Goal: Task Accomplishment & Management: Use online tool/utility

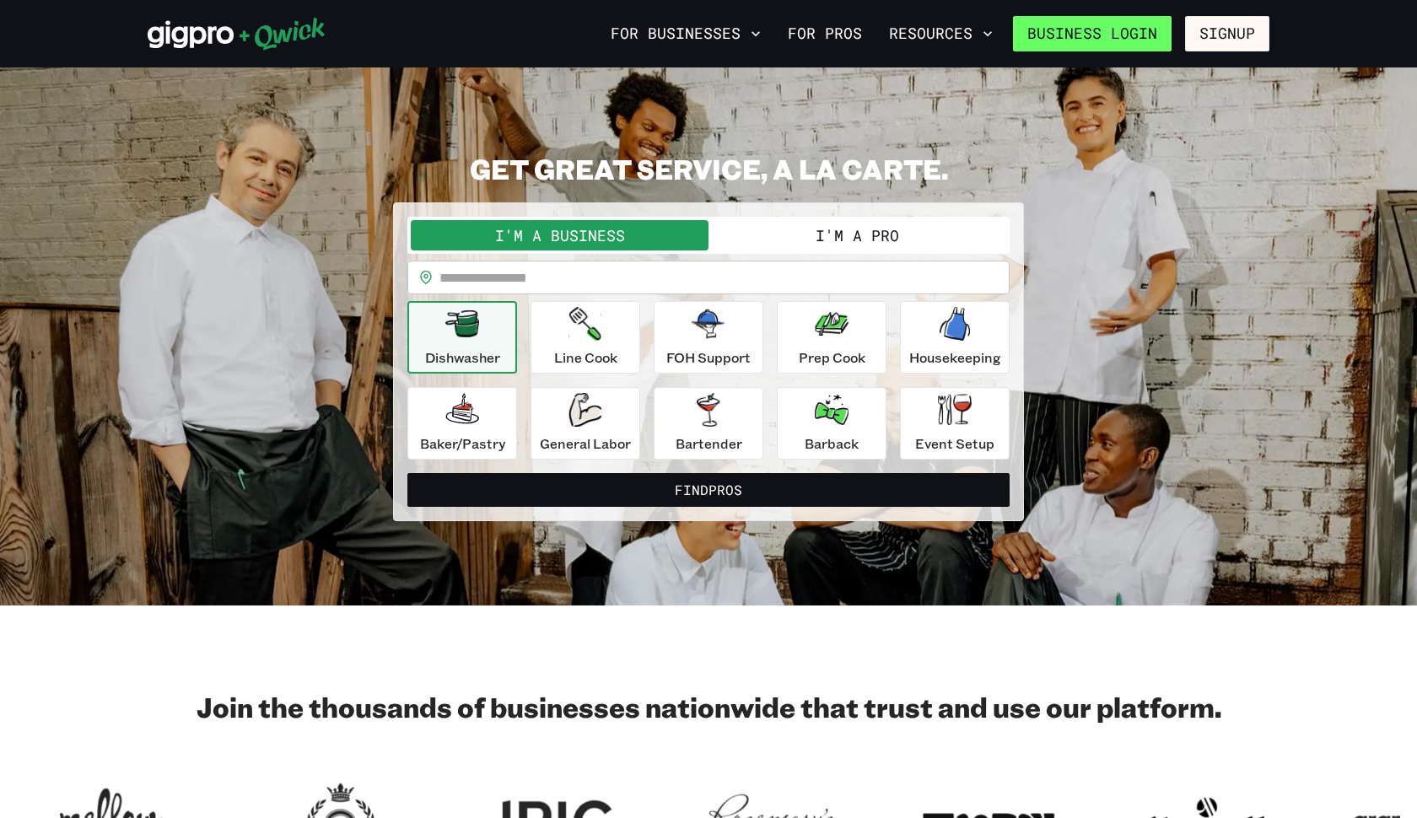
click at [1143, 35] on link "Business Login" at bounding box center [1092, 33] width 159 height 35
click at [837, 246] on button "I'm a Pro" at bounding box center [857, 235] width 298 height 30
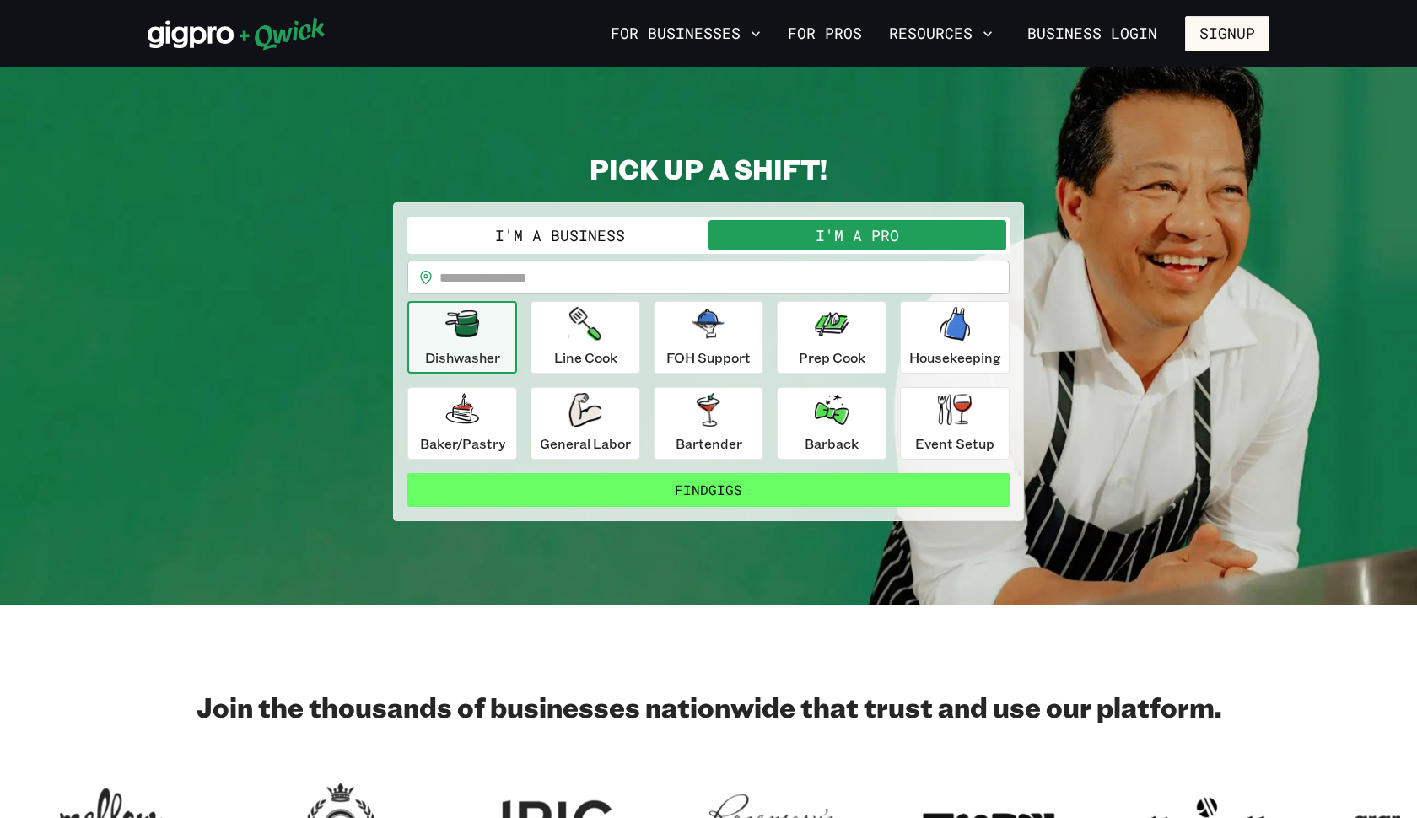
click at [676, 479] on button "Find Gigs" at bounding box center [708, 490] width 602 height 34
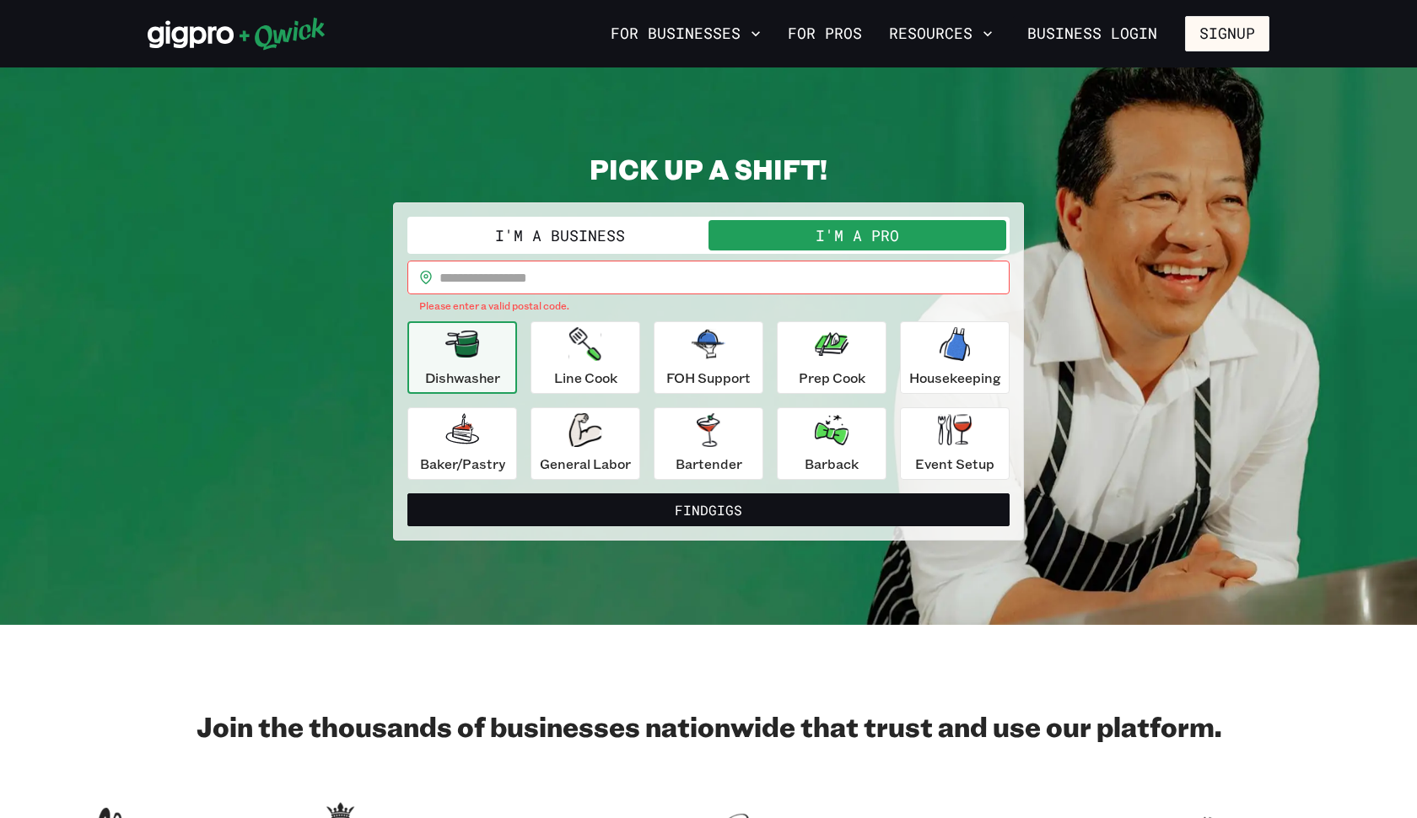
click at [593, 280] on input "text" at bounding box center [724, 278] width 570 height 34
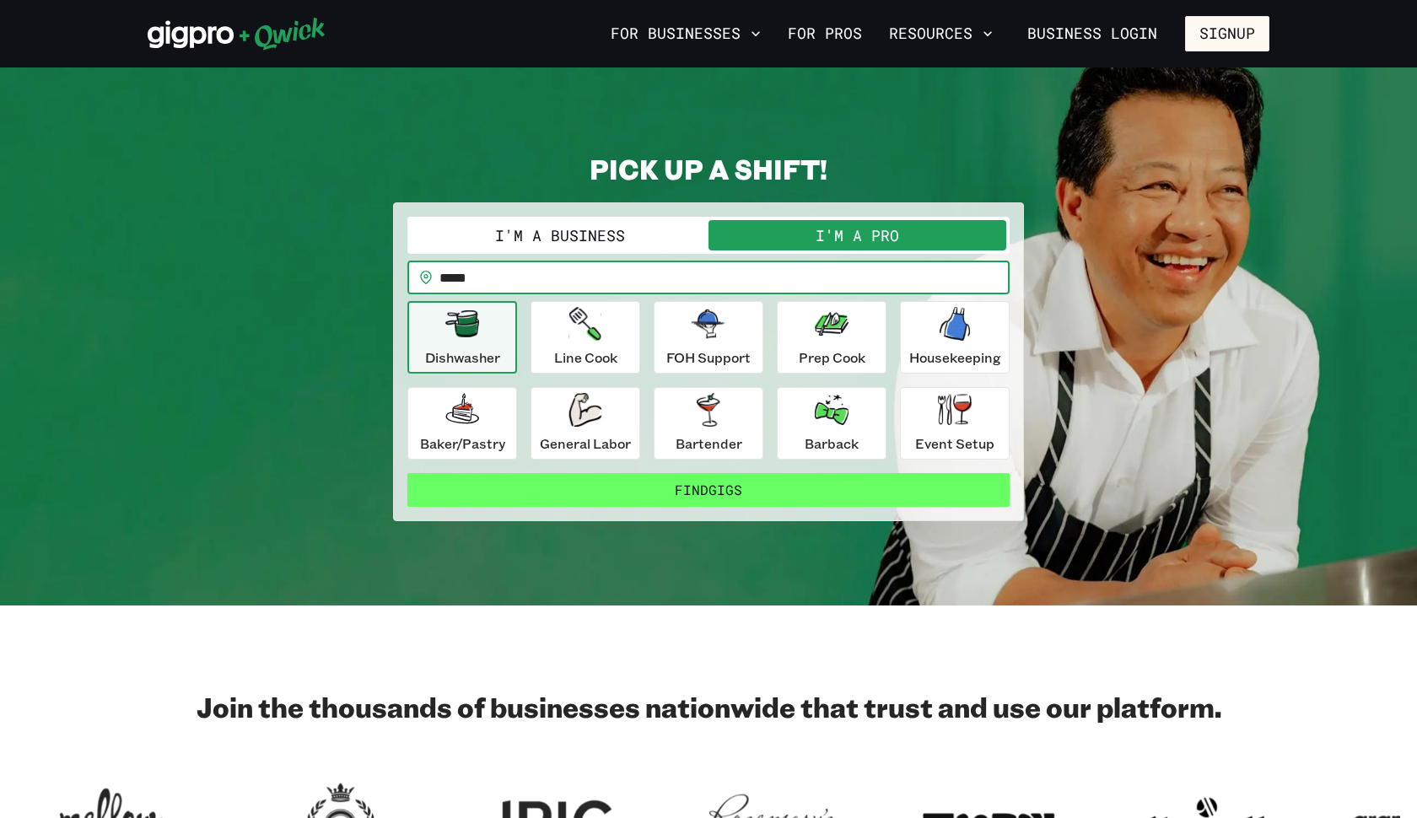
type input "*****"
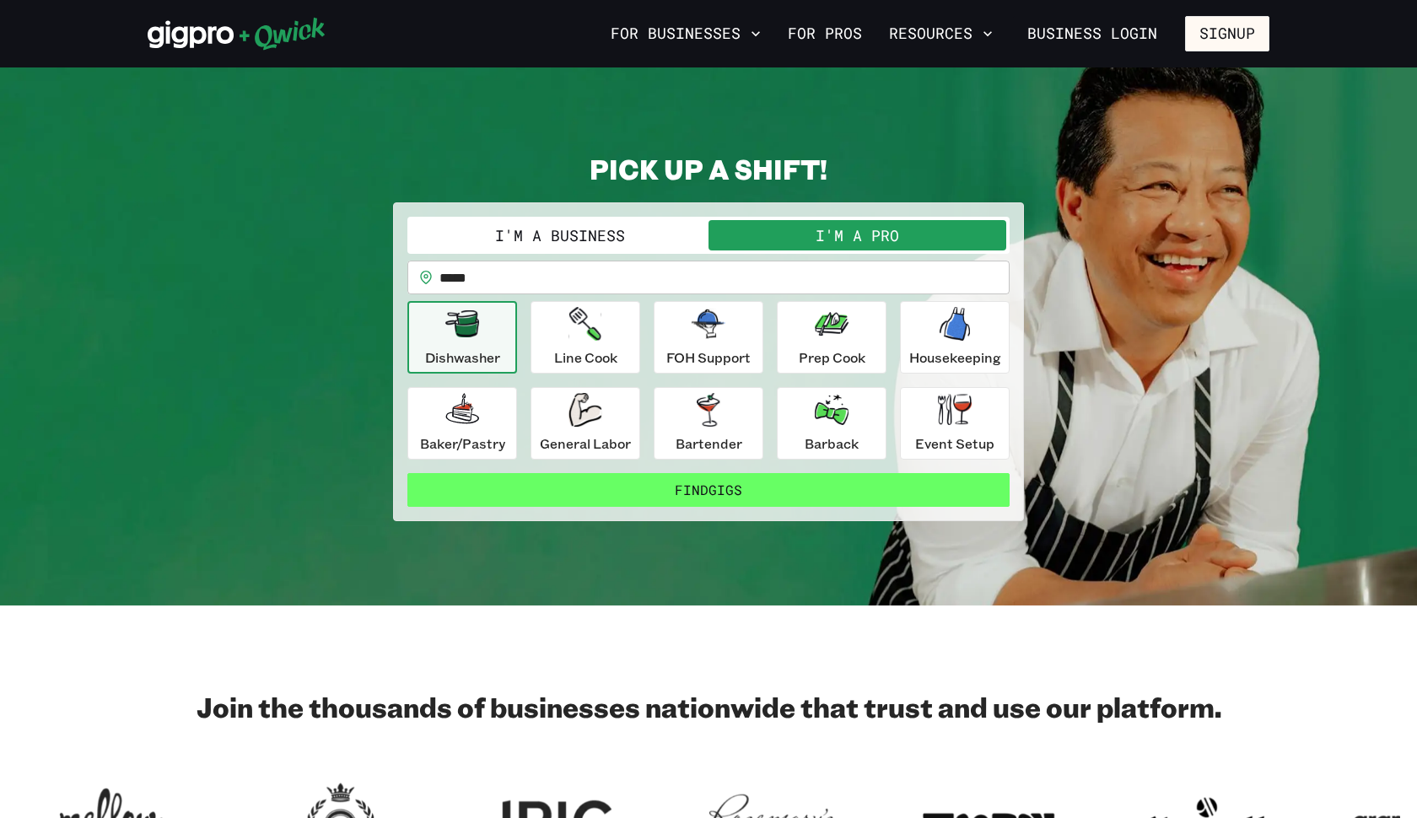
click at [593, 487] on button "Find Gigs" at bounding box center [708, 490] width 602 height 34
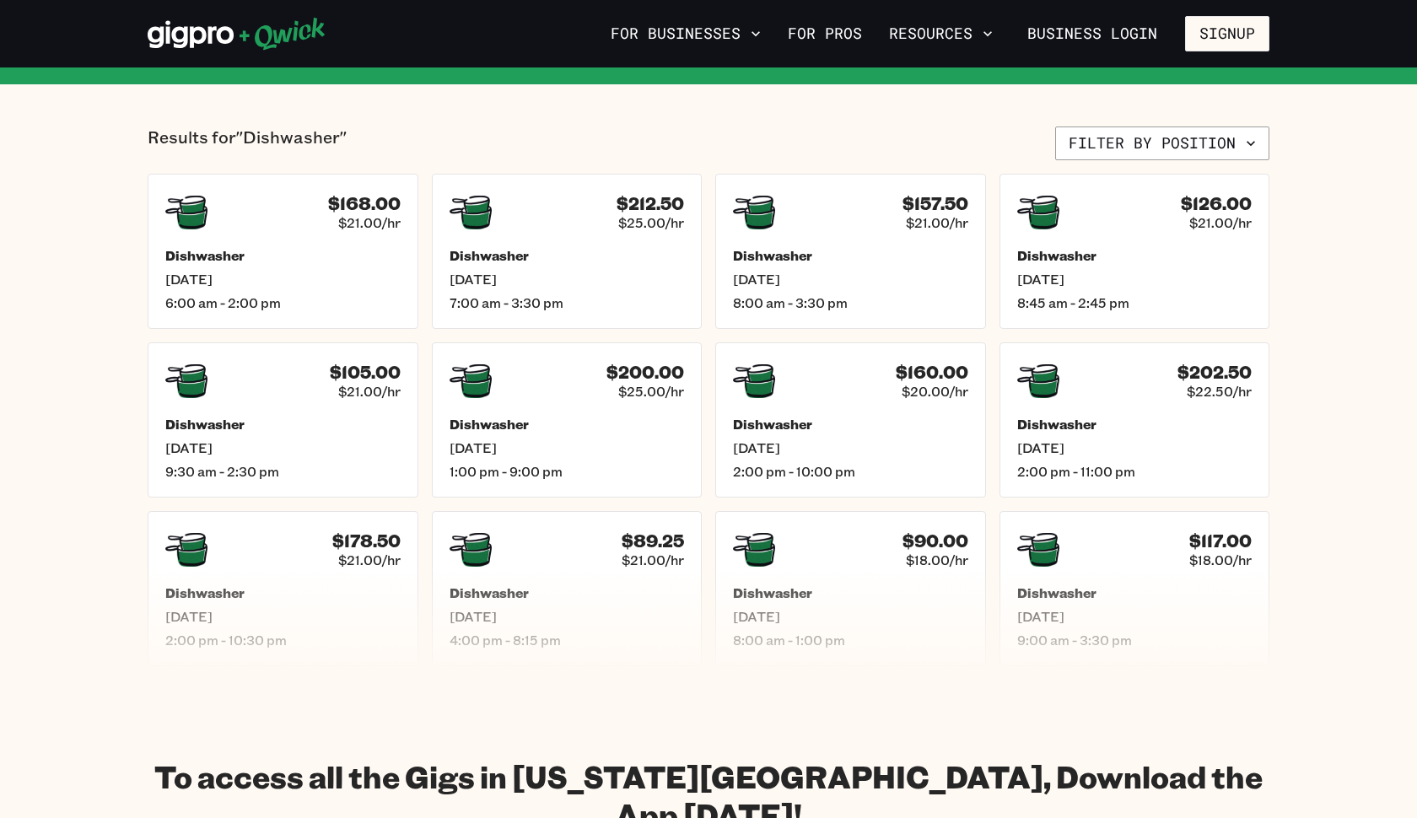
scroll to position [179, 0]
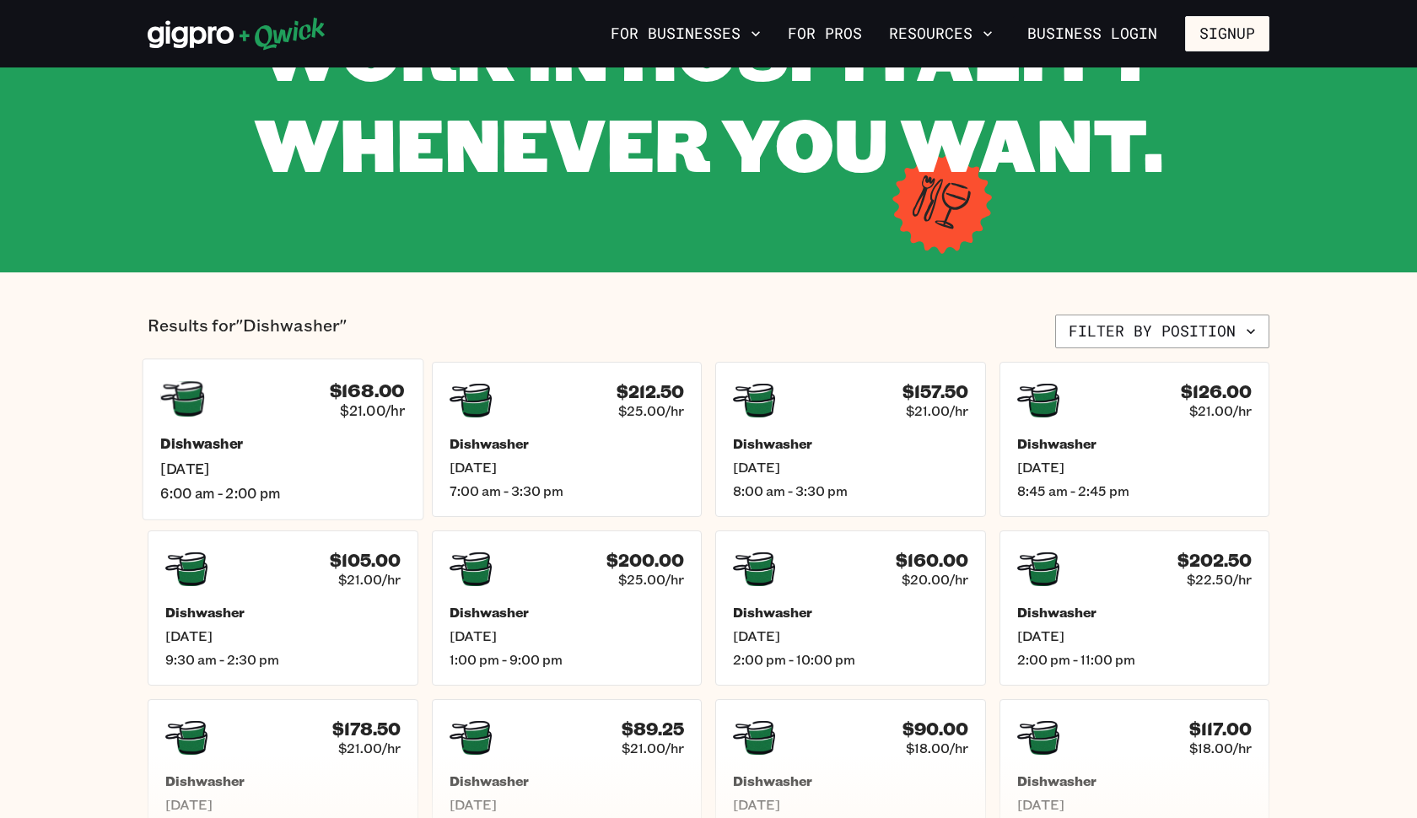
click at [333, 509] on div "$168.00 $21.00/hr Dishwasher [DATE] 6:00 am - 2:00 pm" at bounding box center [283, 438] width 281 height 161
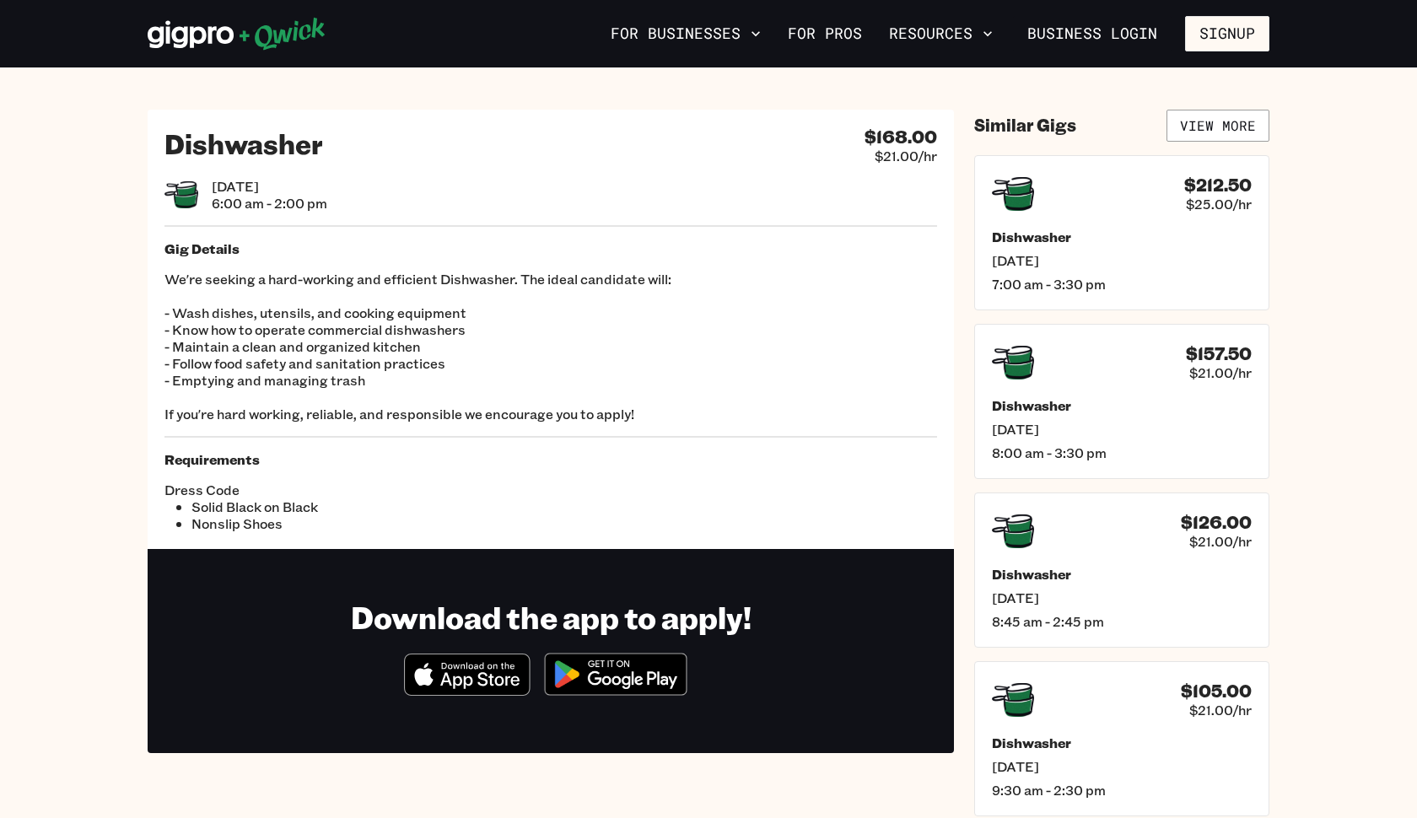
click at [453, 672] on icon "Download on the App Store" at bounding box center [467, 674] width 124 height 40
click at [842, 34] on link "For Pros" at bounding box center [825, 33] width 88 height 29
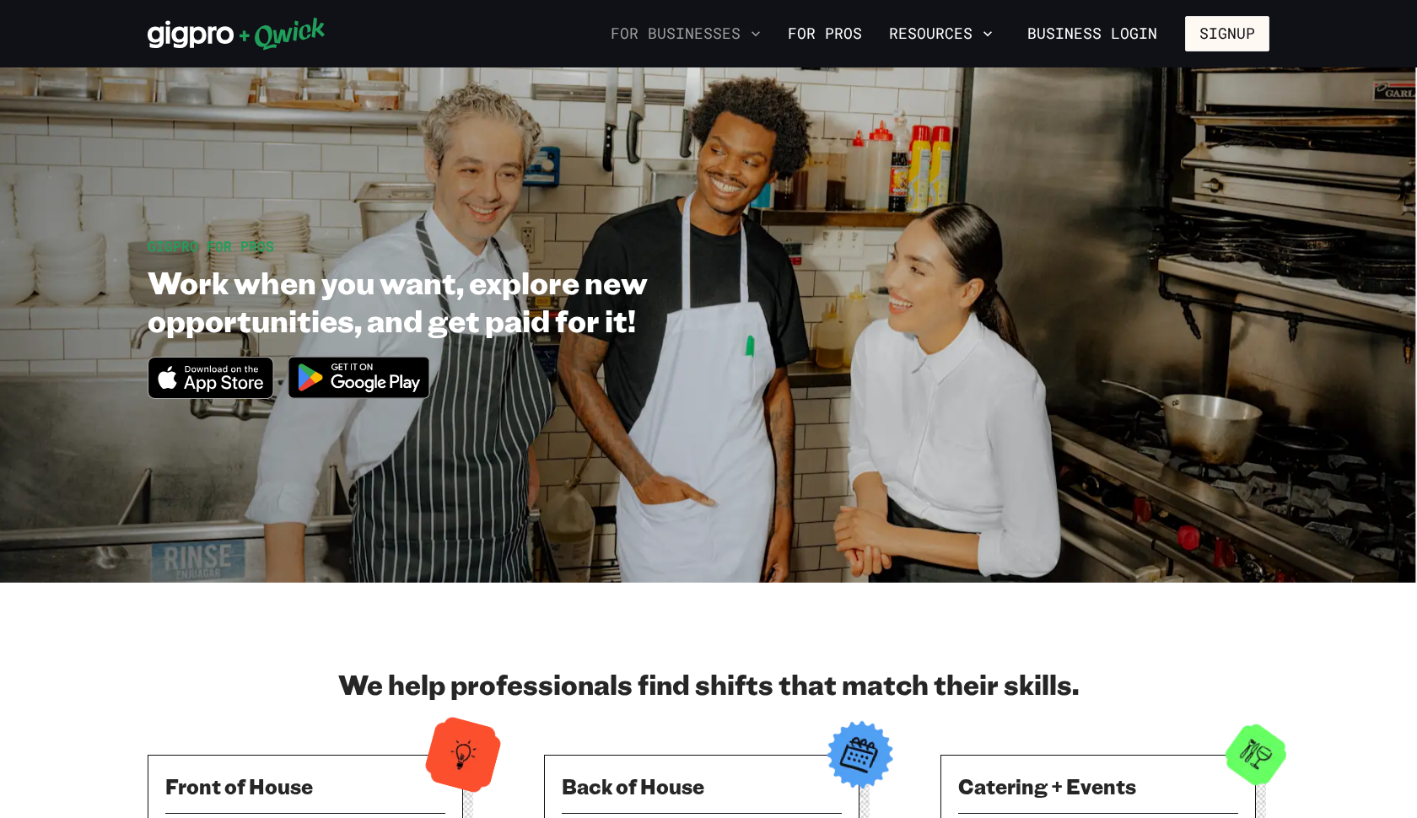
click at [758, 46] on button "For Businesses" at bounding box center [686, 33] width 164 height 29
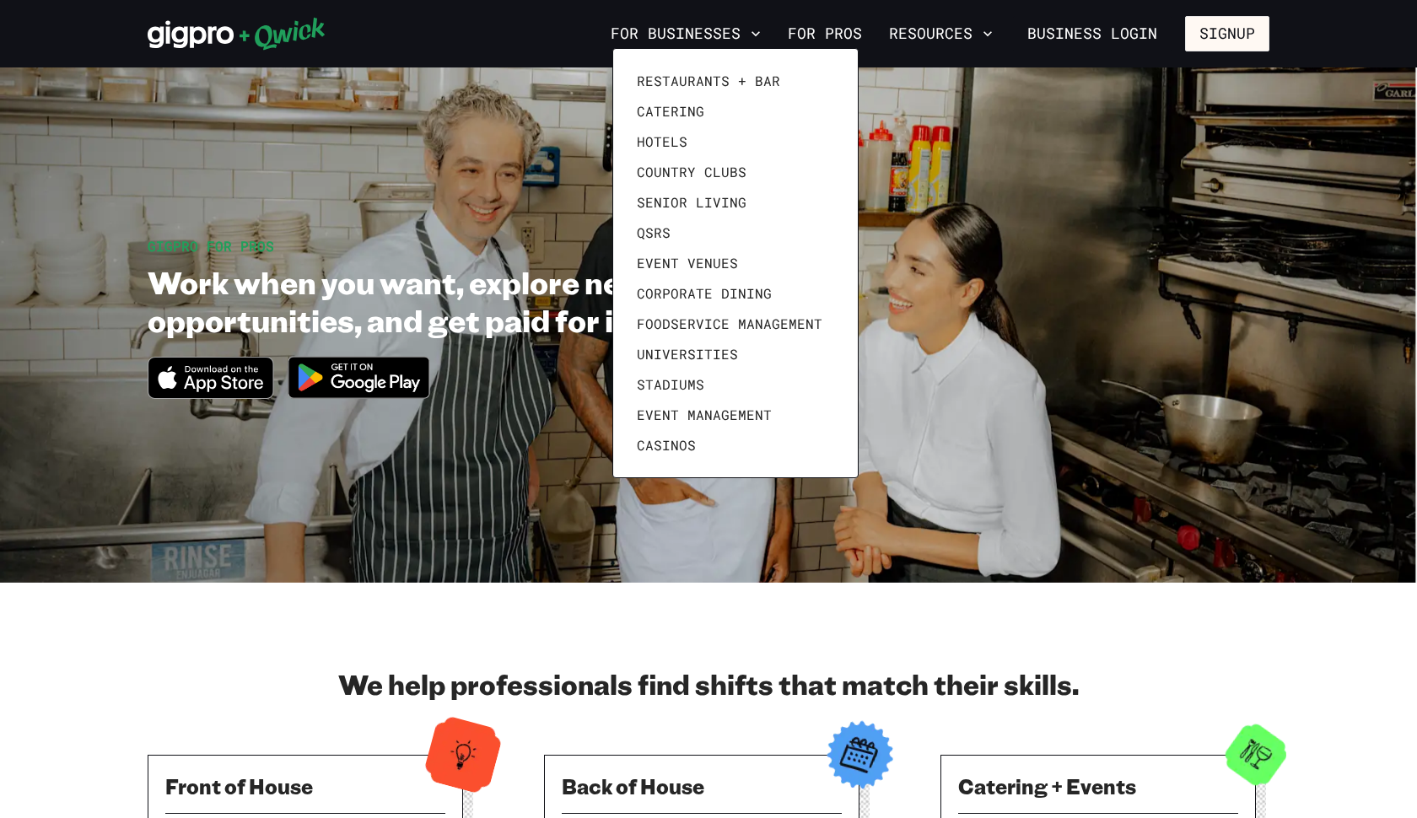
click at [760, 53] on div "Restaurants + Bar Catering Hotels Country Clubs Senior Living QSRs Event Venues…" at bounding box center [735, 263] width 246 height 430
click at [1131, 48] on div at bounding box center [708, 409] width 1417 height 818
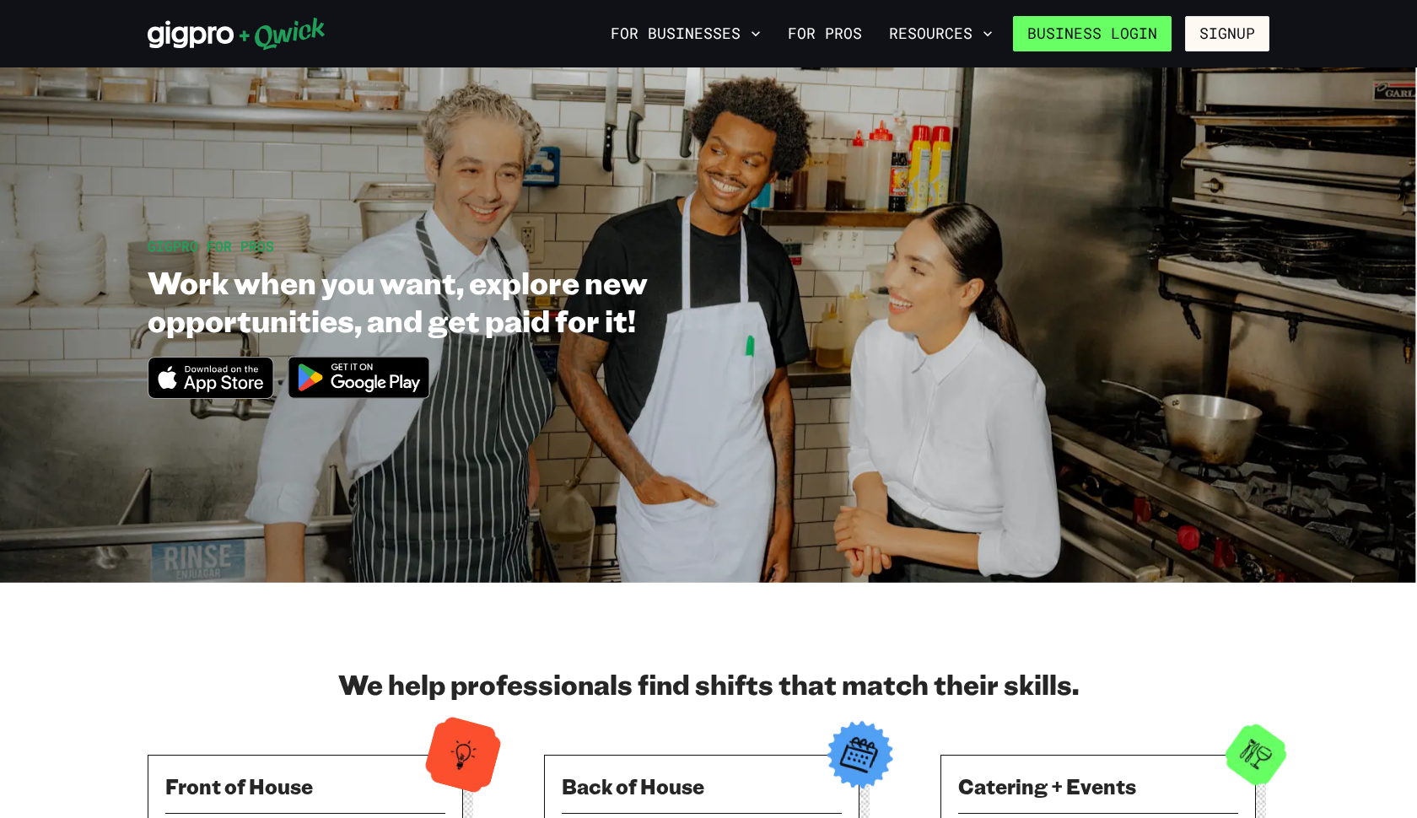
click at [1131, 29] on link "Business Login" at bounding box center [1092, 33] width 159 height 35
